Goal: Transaction & Acquisition: Book appointment/travel/reservation

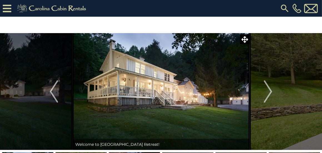
click at [7, 8] on icon at bounding box center [7, 9] width 9 height 10
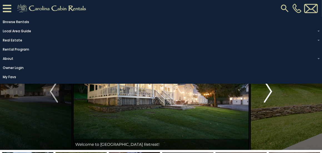
click at [267, 96] on img "Next" at bounding box center [268, 91] width 8 height 22
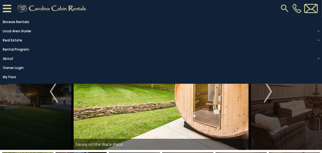
click at [214, 107] on img at bounding box center [161, 91] width 177 height 117
click at [163, 128] on img at bounding box center [161, 91] width 177 height 117
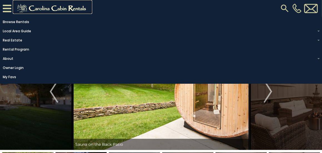
click at [32, 7] on img at bounding box center [52, 8] width 77 height 11
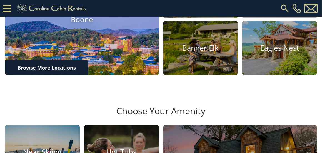
scroll to position [232, 0]
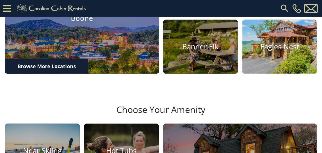
click at [281, 51] on h4 "Eagles Nest" at bounding box center [279, 46] width 75 height 9
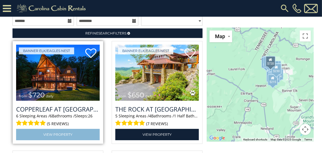
scroll to position [500, 0]
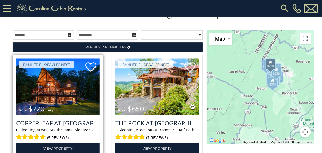
click at [56, 95] on img at bounding box center [58, 86] width 84 height 56
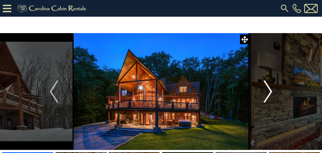
click at [269, 94] on img "Next" at bounding box center [268, 91] width 8 height 22
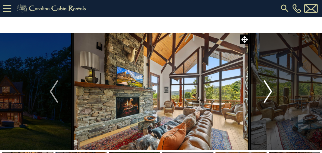
click at [269, 94] on img "Next" at bounding box center [268, 91] width 8 height 22
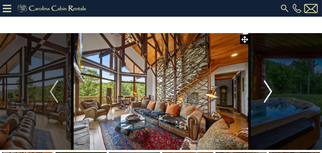
click at [269, 94] on img "Next" at bounding box center [268, 91] width 8 height 22
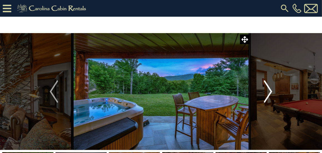
click at [269, 94] on img "Next" at bounding box center [268, 91] width 8 height 22
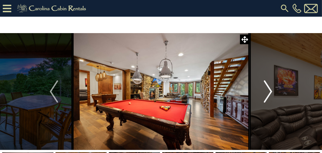
click at [269, 94] on img "Next" at bounding box center [268, 91] width 8 height 22
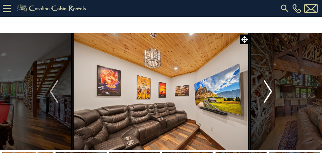
click at [269, 94] on img "Next" at bounding box center [268, 91] width 8 height 22
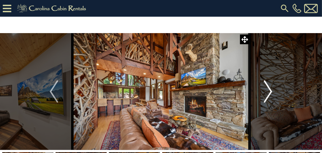
click at [269, 94] on img "Next" at bounding box center [268, 91] width 8 height 22
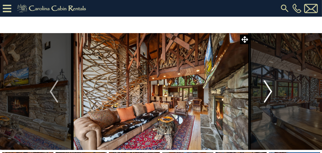
click at [269, 94] on img "Next" at bounding box center [268, 91] width 8 height 22
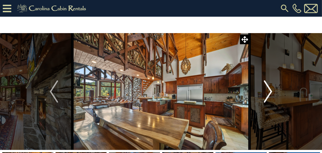
click at [269, 94] on img "Next" at bounding box center [268, 91] width 8 height 22
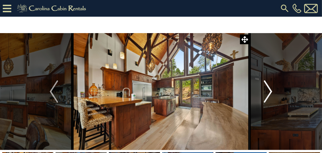
click at [269, 94] on img "Next" at bounding box center [268, 91] width 8 height 22
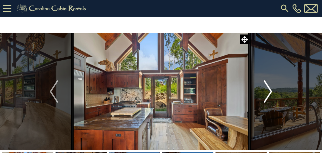
click at [269, 94] on img "Next" at bounding box center [268, 91] width 8 height 22
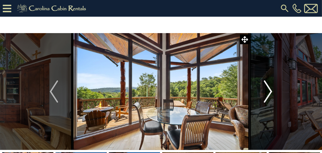
click at [269, 94] on img "Next" at bounding box center [268, 91] width 8 height 22
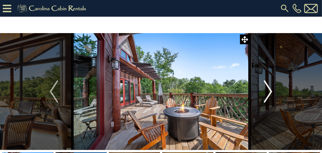
click at [269, 94] on img "Next" at bounding box center [268, 91] width 8 height 22
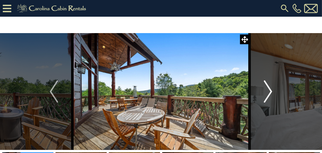
click at [269, 94] on img "Next" at bounding box center [268, 91] width 8 height 22
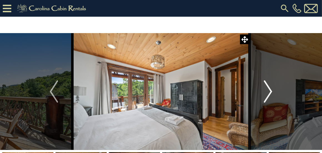
click at [269, 94] on img "Next" at bounding box center [268, 91] width 8 height 22
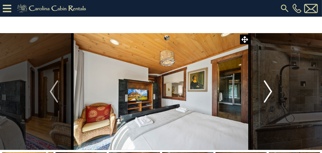
click at [269, 94] on img "Next" at bounding box center [268, 91] width 8 height 22
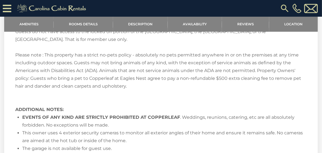
scroll to position [1260, 0]
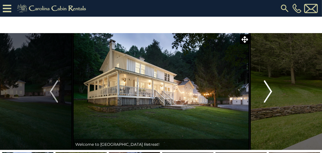
click at [272, 94] on img "Next" at bounding box center [268, 91] width 8 height 22
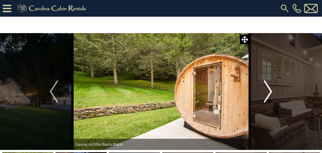
click at [272, 94] on img "Next" at bounding box center [268, 91] width 8 height 22
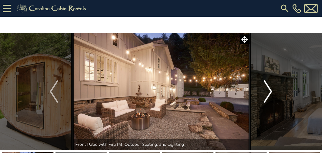
click at [271, 94] on img "Next" at bounding box center [268, 91] width 8 height 22
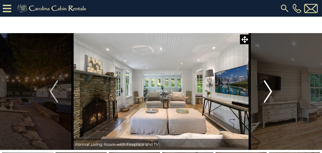
click at [271, 94] on img "Next" at bounding box center [268, 91] width 8 height 22
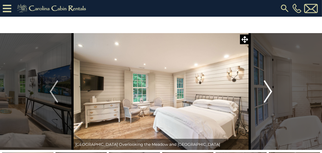
click at [271, 94] on img "Next" at bounding box center [268, 91] width 8 height 22
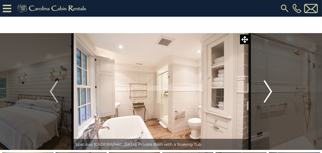
click at [271, 94] on img "Next" at bounding box center [268, 91] width 8 height 22
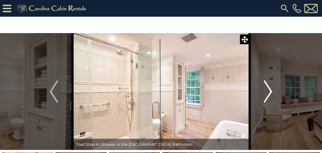
click at [271, 94] on img "Next" at bounding box center [268, 91] width 8 height 22
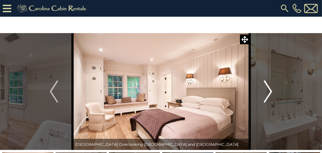
click at [271, 94] on img "Next" at bounding box center [268, 91] width 8 height 22
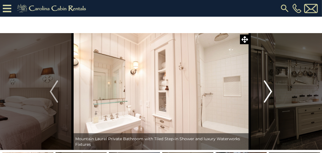
click at [271, 94] on img "Next" at bounding box center [268, 91] width 8 height 22
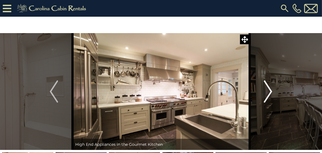
click at [271, 94] on img "Next" at bounding box center [268, 91] width 8 height 22
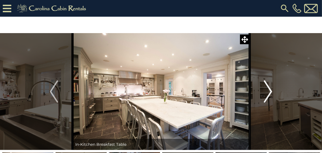
click at [271, 94] on img "Next" at bounding box center [268, 91] width 8 height 22
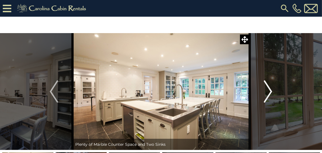
click at [271, 94] on img "Next" at bounding box center [268, 91] width 8 height 22
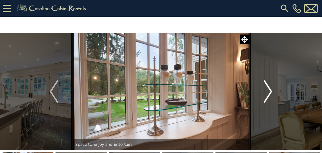
click at [271, 94] on img "Next" at bounding box center [268, 91] width 8 height 22
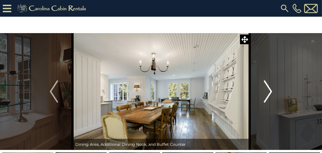
click at [271, 94] on img "Next" at bounding box center [268, 91] width 8 height 22
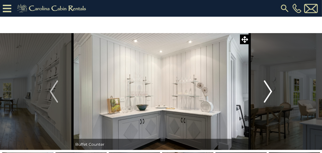
click at [271, 94] on img "Next" at bounding box center [268, 91] width 8 height 22
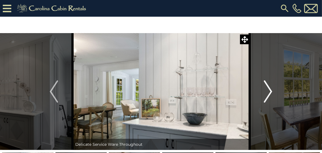
click at [271, 94] on img "Next" at bounding box center [268, 91] width 8 height 22
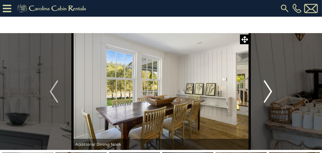
click at [271, 94] on img "Next" at bounding box center [268, 91] width 8 height 22
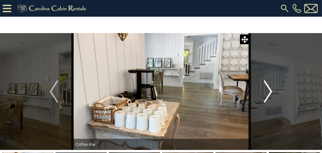
click at [271, 94] on img "Next" at bounding box center [268, 91] width 8 height 22
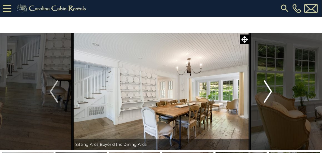
click at [271, 94] on img "Next" at bounding box center [268, 91] width 8 height 22
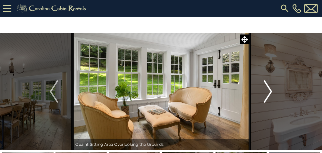
click at [271, 94] on img "Next" at bounding box center [268, 91] width 8 height 22
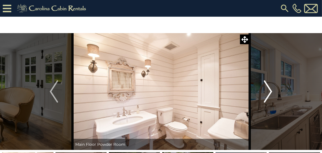
click at [271, 94] on img "Next" at bounding box center [268, 91] width 8 height 22
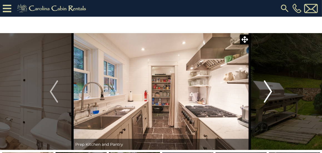
click at [270, 94] on img "Next" at bounding box center [268, 91] width 8 height 22
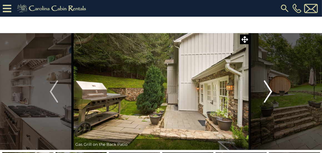
click at [270, 94] on img "Next" at bounding box center [268, 91] width 8 height 22
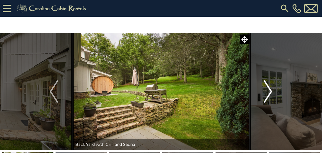
click at [270, 94] on img "Next" at bounding box center [268, 91] width 8 height 22
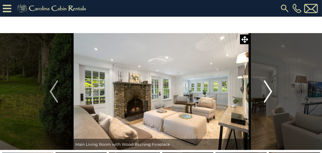
click at [270, 94] on img "Next" at bounding box center [268, 91] width 8 height 22
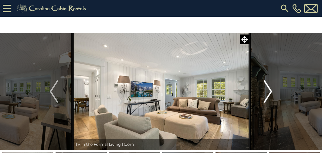
click at [270, 94] on img "Next" at bounding box center [268, 91] width 8 height 22
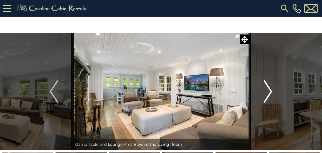
click at [270, 94] on img "Next" at bounding box center [268, 91] width 8 height 22
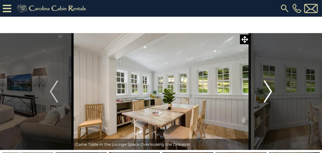
click at [270, 94] on img "Next" at bounding box center [268, 91] width 8 height 22
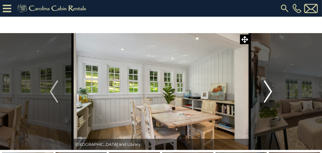
click at [270, 94] on img "Next" at bounding box center [268, 91] width 8 height 22
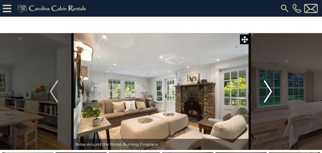
click at [270, 94] on img "Next" at bounding box center [268, 91] width 8 height 22
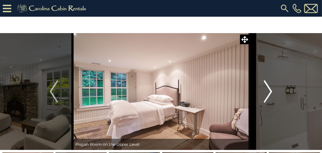
click at [270, 94] on img "Next" at bounding box center [268, 91] width 8 height 22
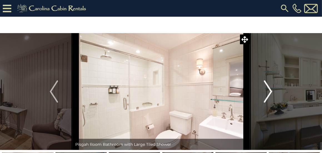
click at [270, 94] on img "Next" at bounding box center [268, 91] width 8 height 22
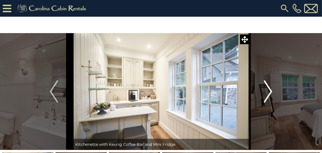
click at [270, 94] on img "Next" at bounding box center [268, 91] width 8 height 22
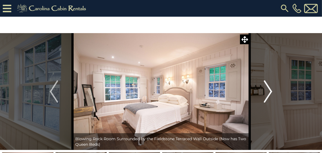
click at [270, 94] on img "Next" at bounding box center [268, 91] width 8 height 22
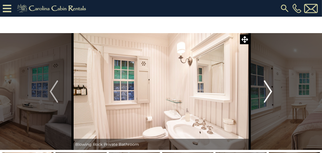
click at [270, 94] on img "Next" at bounding box center [268, 91] width 8 height 22
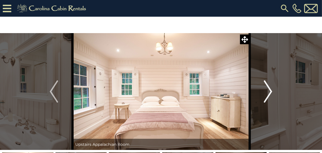
click at [270, 94] on img "Next" at bounding box center [268, 91] width 8 height 22
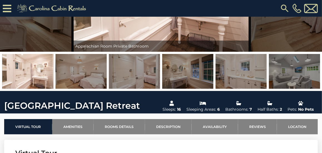
scroll to position [102, 0]
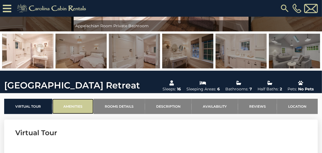
click at [69, 105] on link "Amenities" at bounding box center [73, 106] width 42 height 15
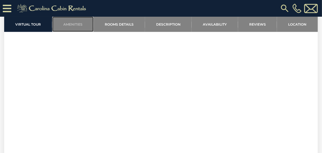
scroll to position [317, 0]
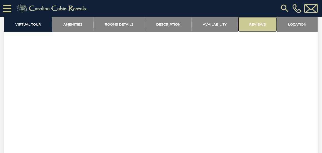
click at [255, 22] on link "Reviews" at bounding box center [257, 24] width 39 height 15
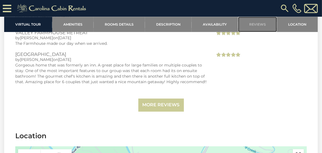
scroll to position [1351, 0]
